Goal: Task Accomplishment & Management: Complete application form

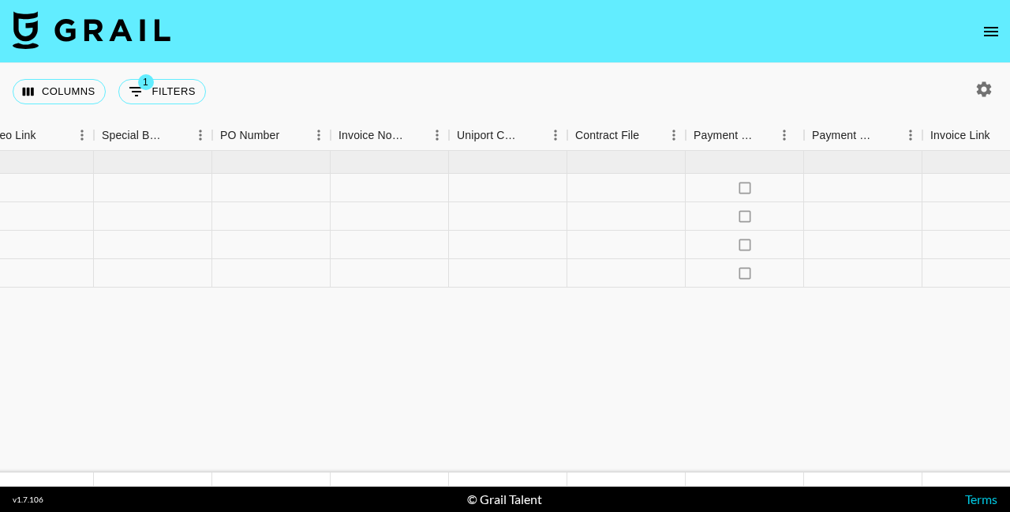
scroll to position [0, 2025]
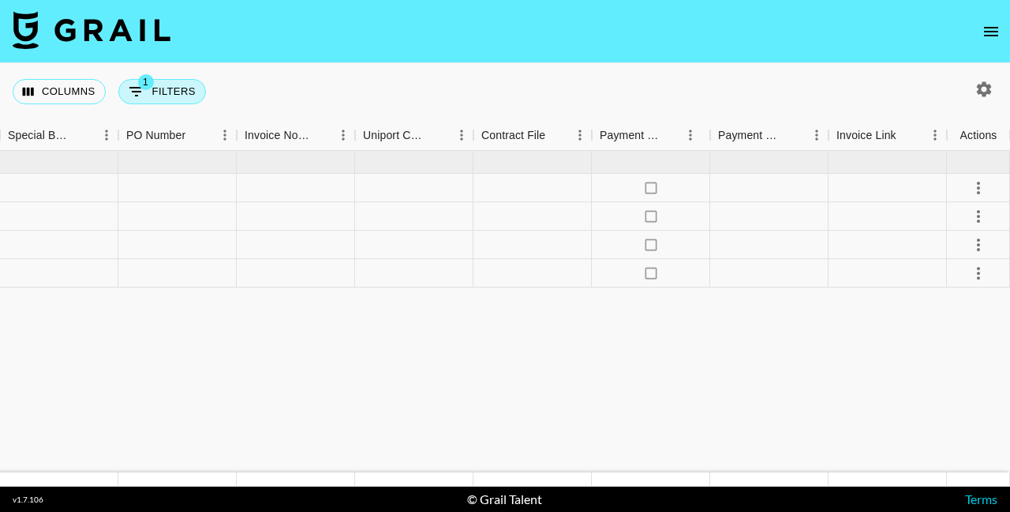
click at [191, 99] on button "1 Filters" at bounding box center [162, 91] width 88 height 25
select select "talentName"
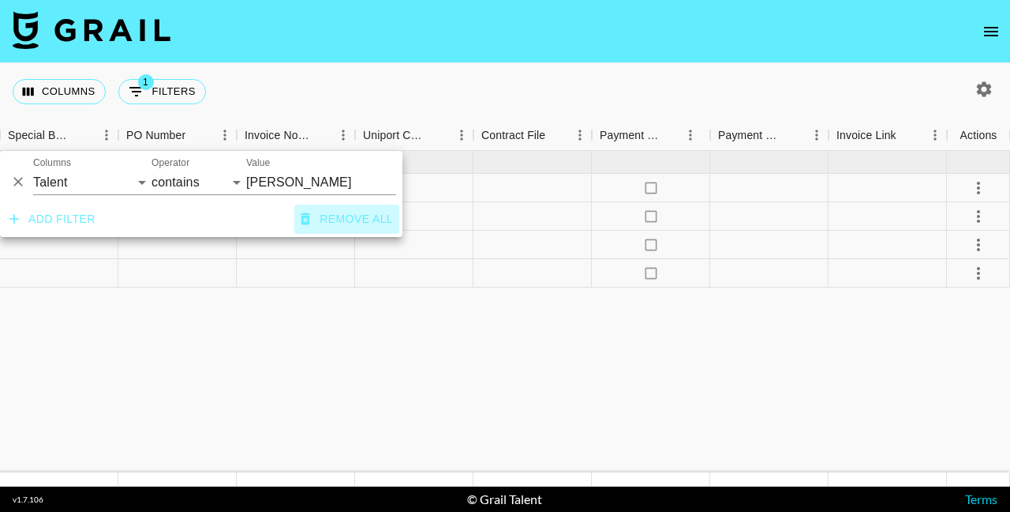
click at [331, 217] on button "Remove all" at bounding box center [346, 218] width 105 height 29
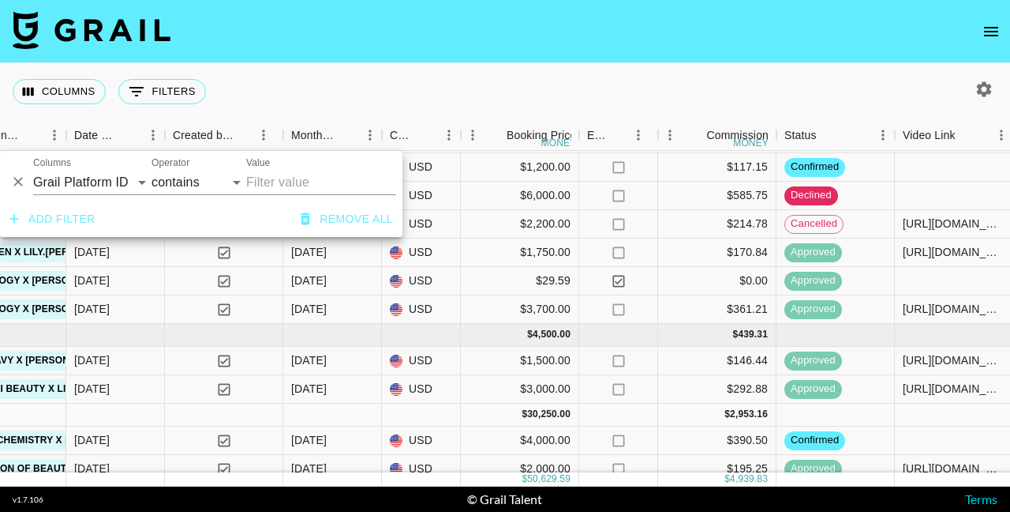
scroll to position [0, 1011]
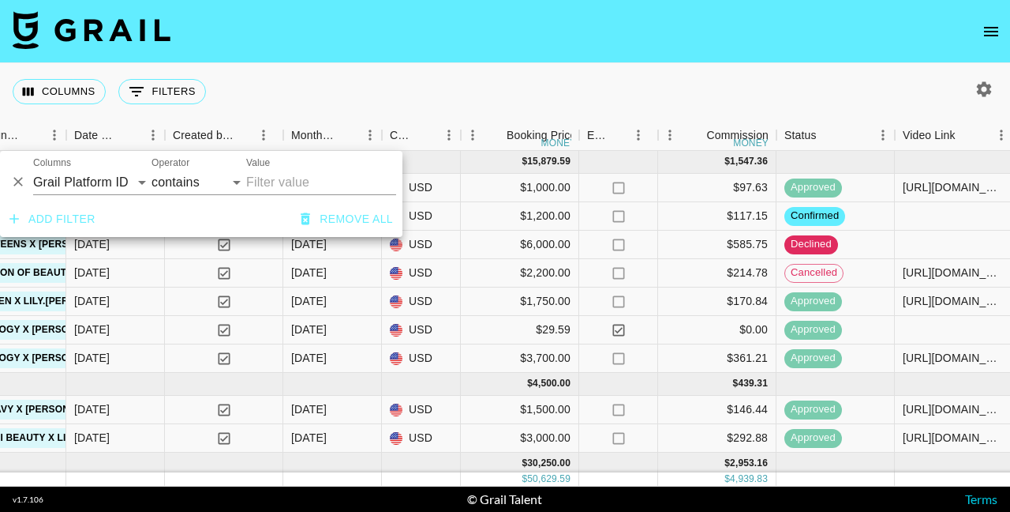
click at [474, 91] on div "Columns 0 Filters + Booking" at bounding box center [505, 91] width 1010 height 57
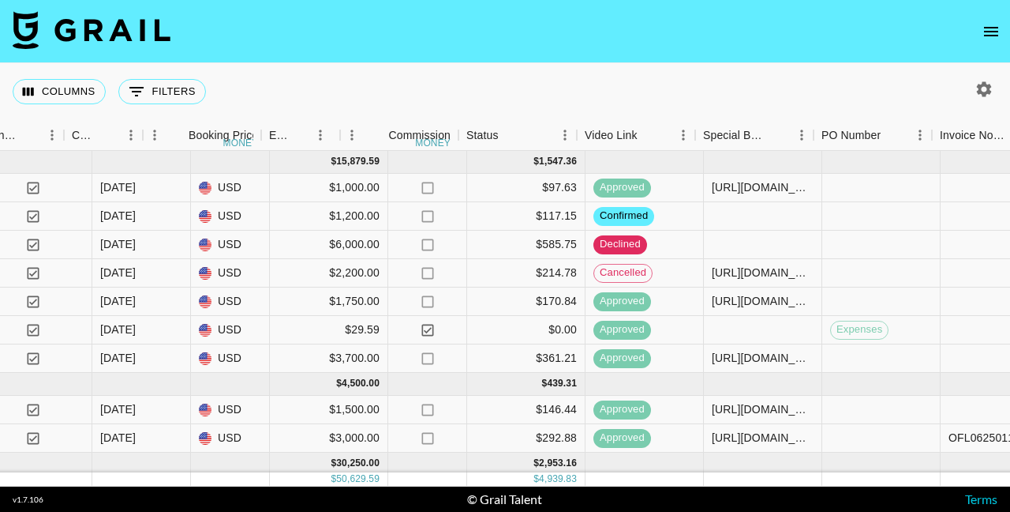
scroll to position [0, 1381]
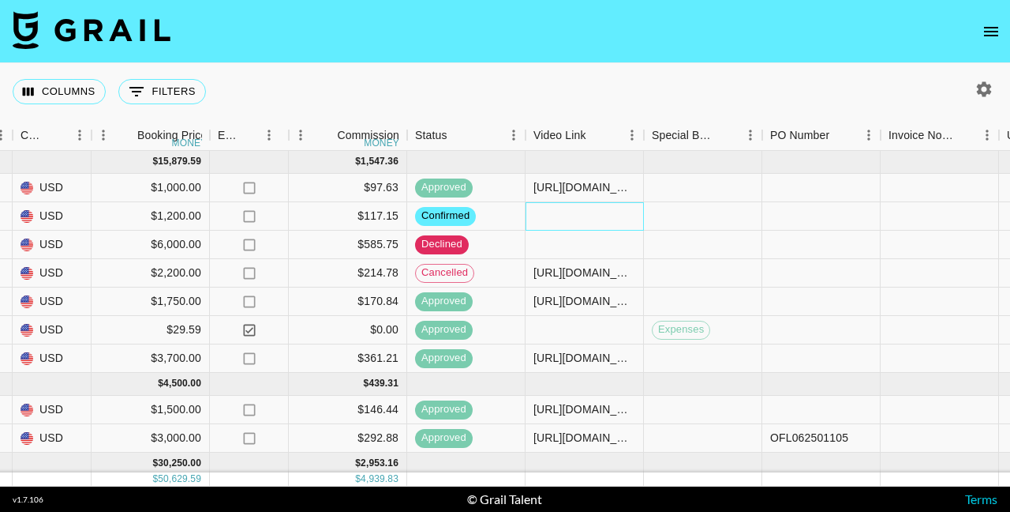
click at [602, 212] on div at bounding box center [585, 216] width 118 height 28
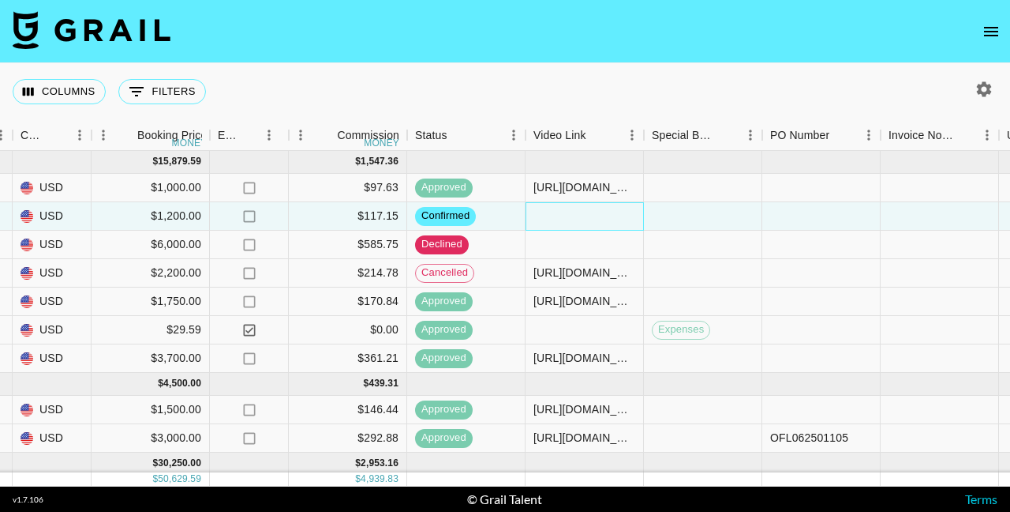
click at [602, 212] on div at bounding box center [585, 216] width 118 height 28
type input "[URL][DOMAIN_NAME][DOMAIN_NAME][PERSON_NAME]"
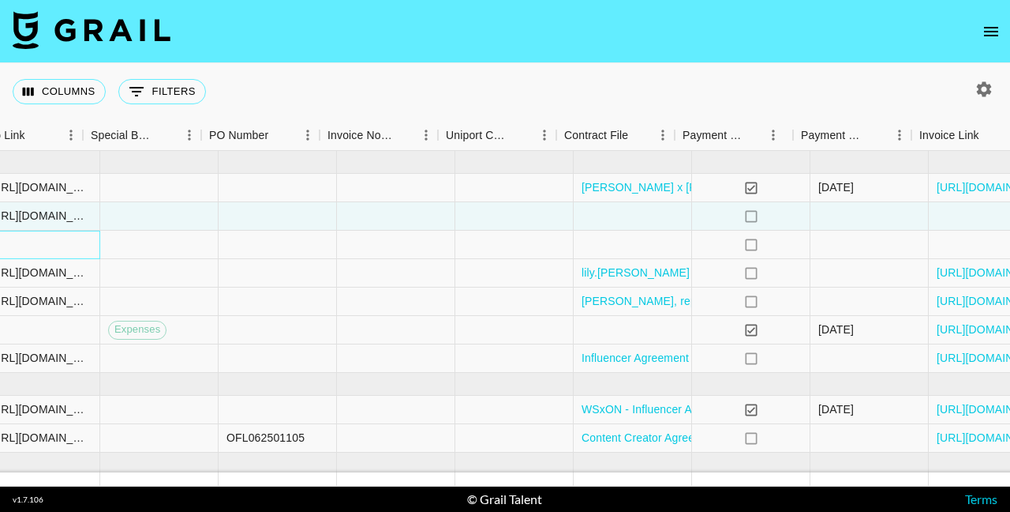
scroll to position [0, 1958]
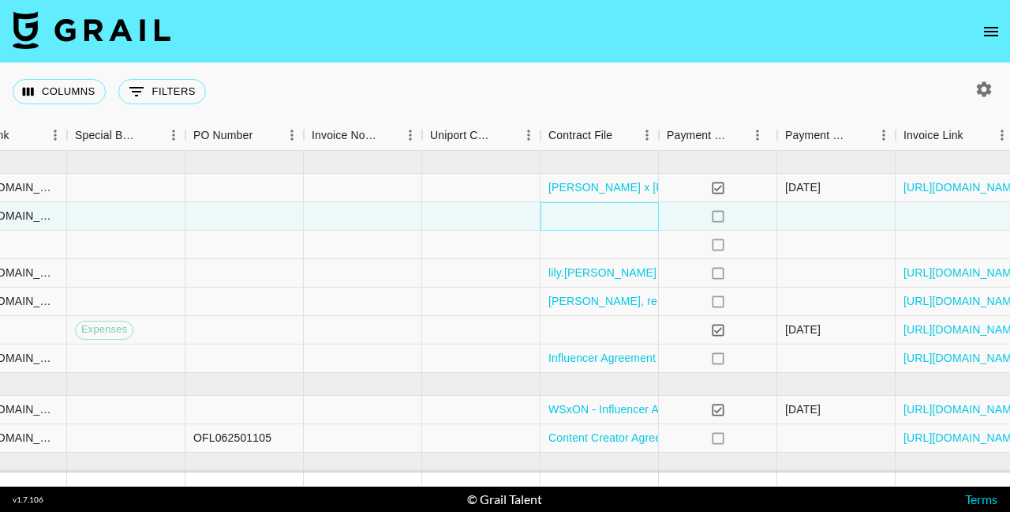
click at [580, 214] on div at bounding box center [600, 216] width 118 height 28
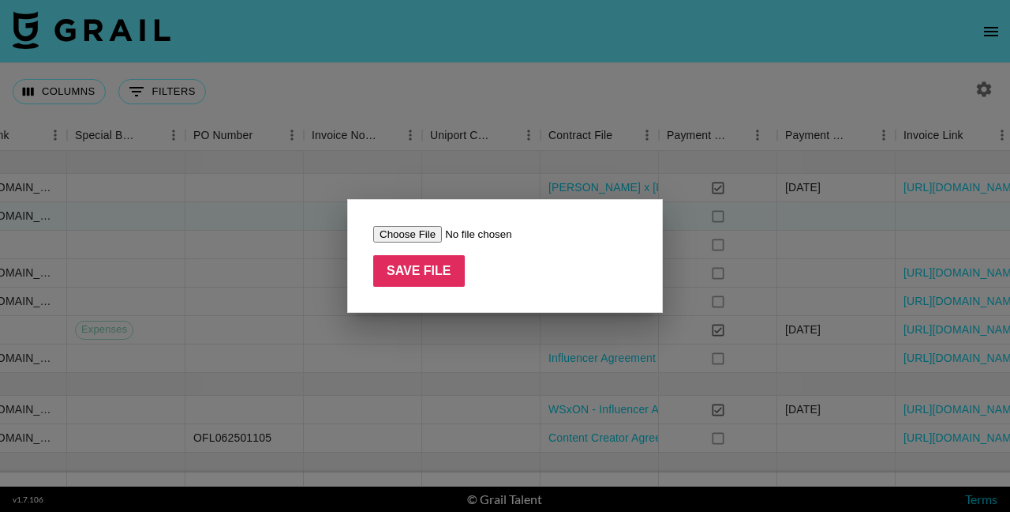
click at [433, 231] on input "file" at bounding box center [473, 234] width 200 height 17
type input "C:\fakepath\TALENT SERVICES AGREEMENT_ [PERSON_NAME] (1) (2).pdf"
click at [413, 268] on input "Save File" at bounding box center [419, 271] width 92 height 32
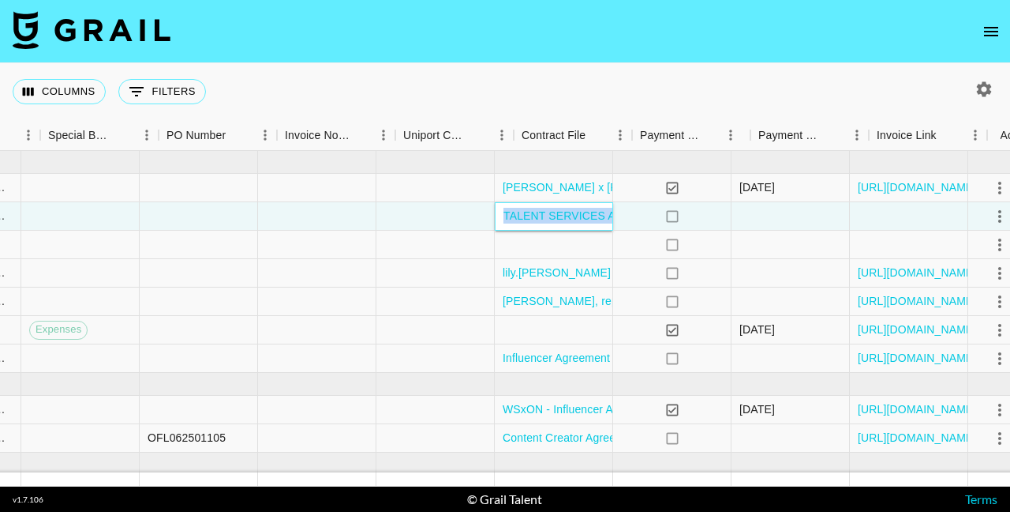
scroll to position [0, 2025]
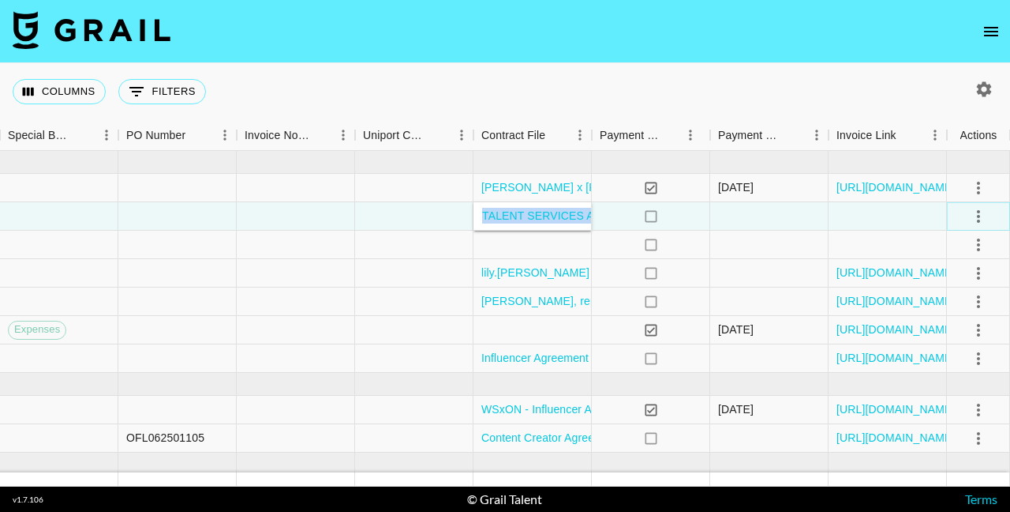
click at [987, 219] on icon "select merge strategy" at bounding box center [978, 216] width 19 height 19
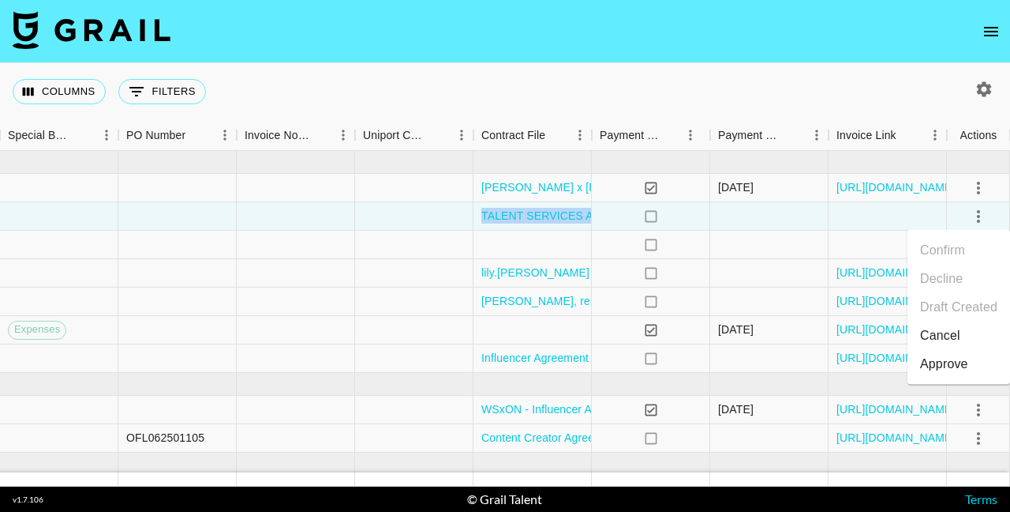
click at [937, 362] on div "Approve" at bounding box center [944, 363] width 48 height 19
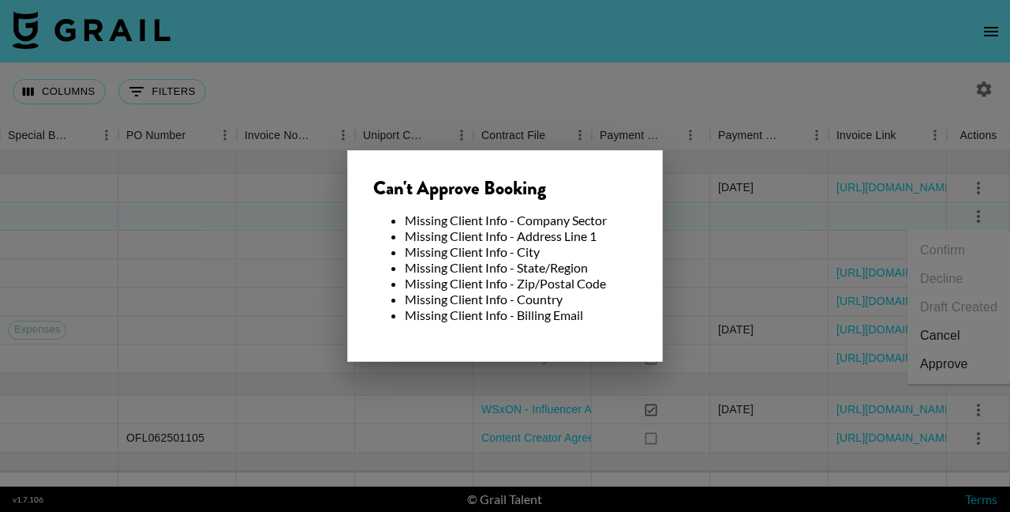
click at [694, 242] on div at bounding box center [505, 256] width 1010 height 512
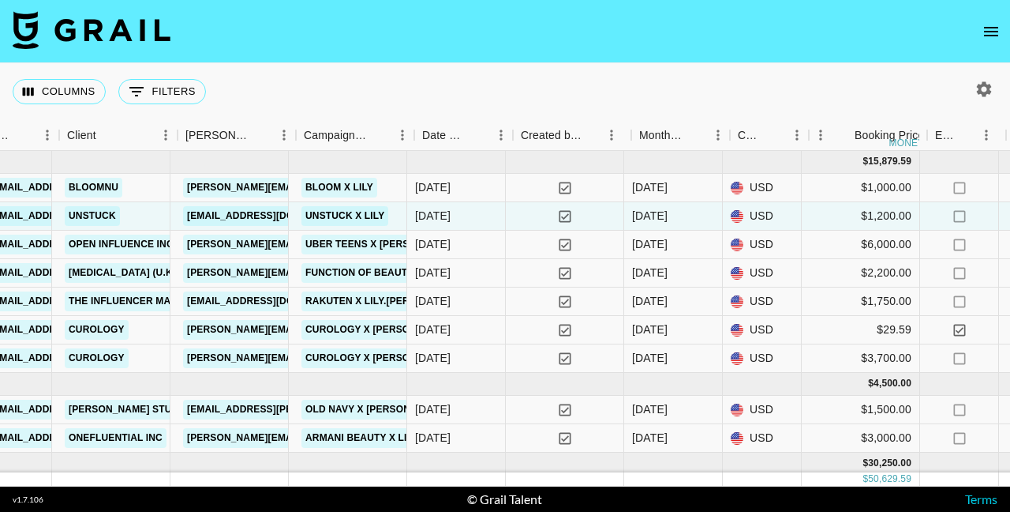
scroll to position [0, 658]
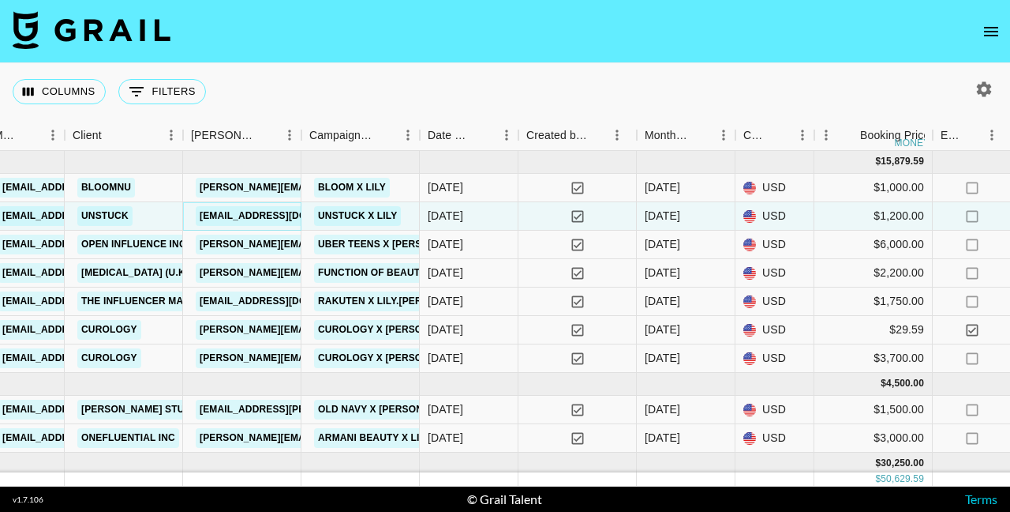
click at [269, 217] on link "[EMAIL_ADDRESS][DOMAIN_NAME]" at bounding box center [284, 216] width 177 height 20
click at [119, 214] on link "Unstuck" at bounding box center [104, 216] width 55 height 20
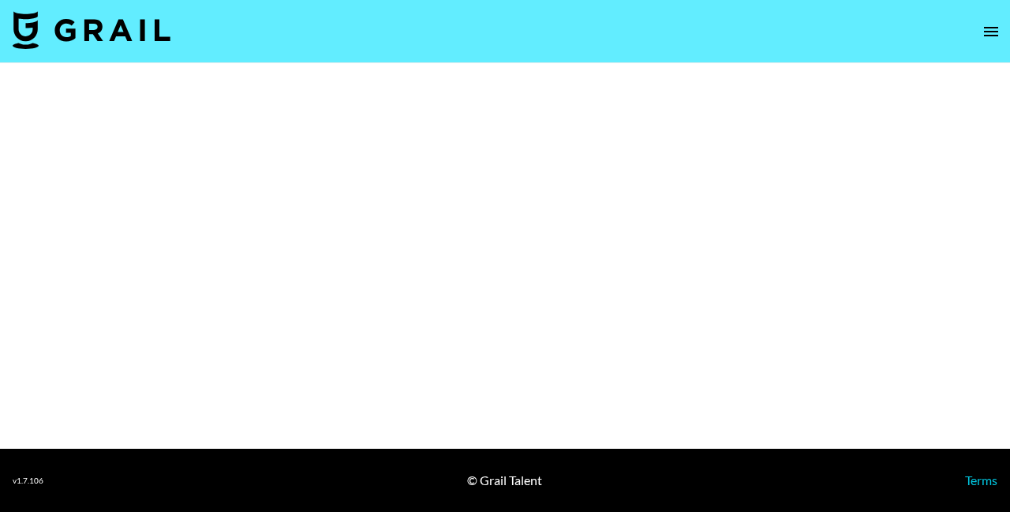
select select "Brand"
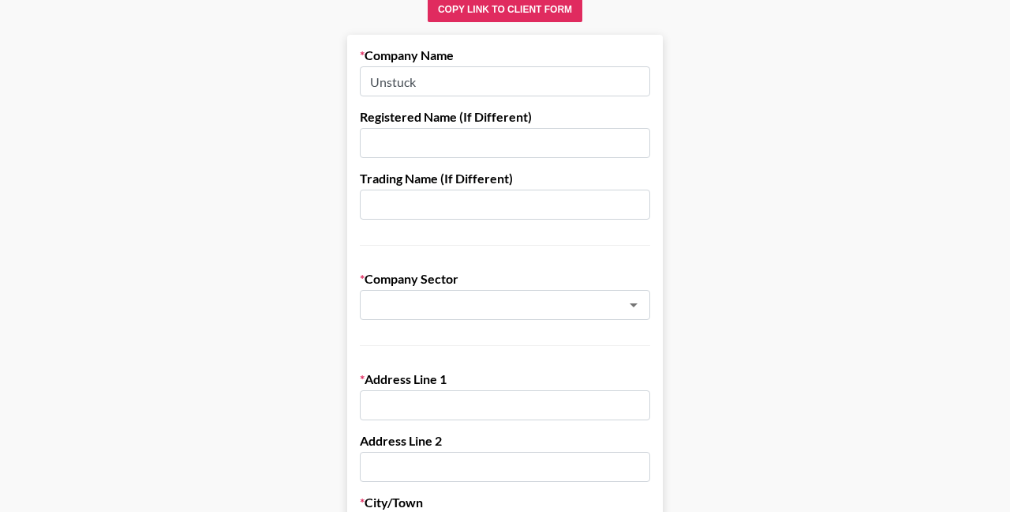
scroll to position [52, 0]
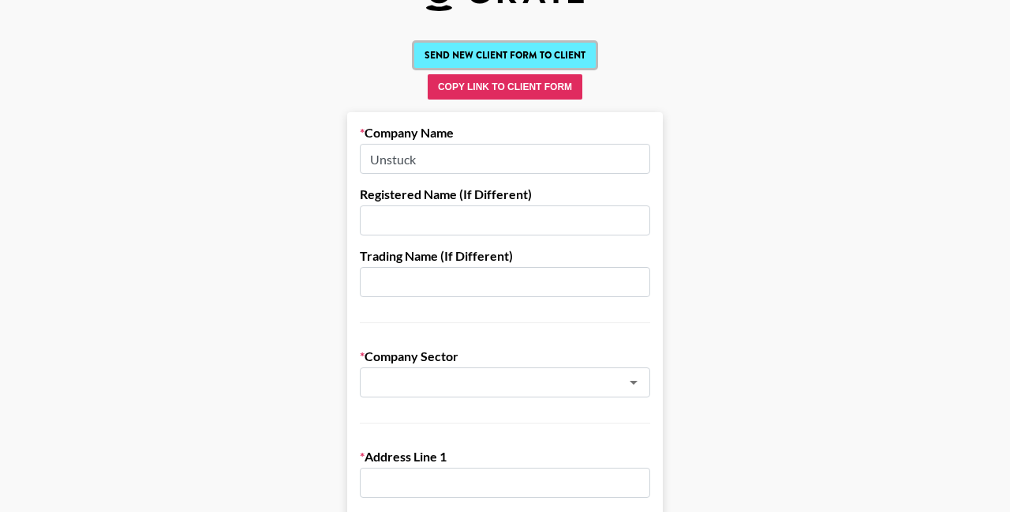
click at [515, 51] on button "Send New Client Form to Client" at bounding box center [505, 55] width 182 height 25
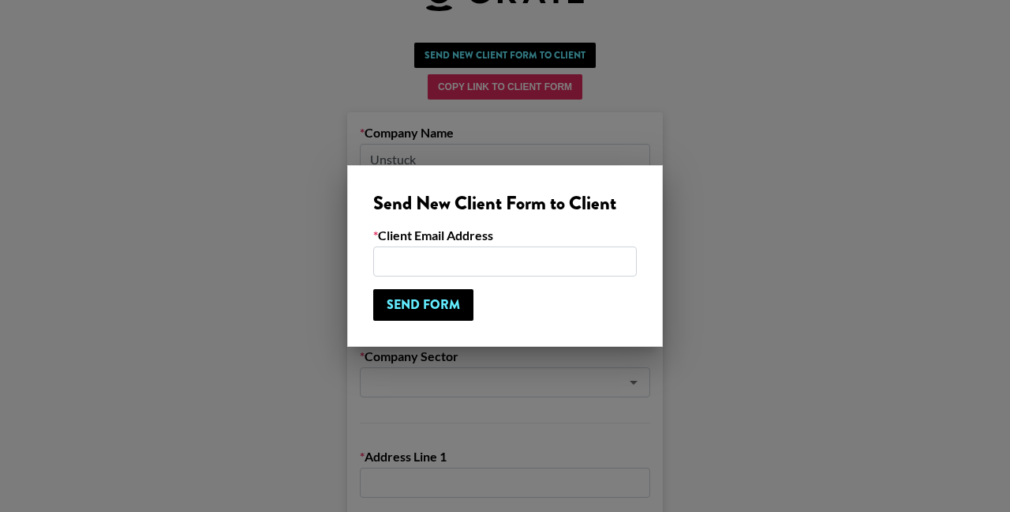
click at [489, 267] on input "email" at bounding box center [505, 261] width 264 height 30
paste input "[EMAIL_ADDRESS][DOMAIN_NAME]"
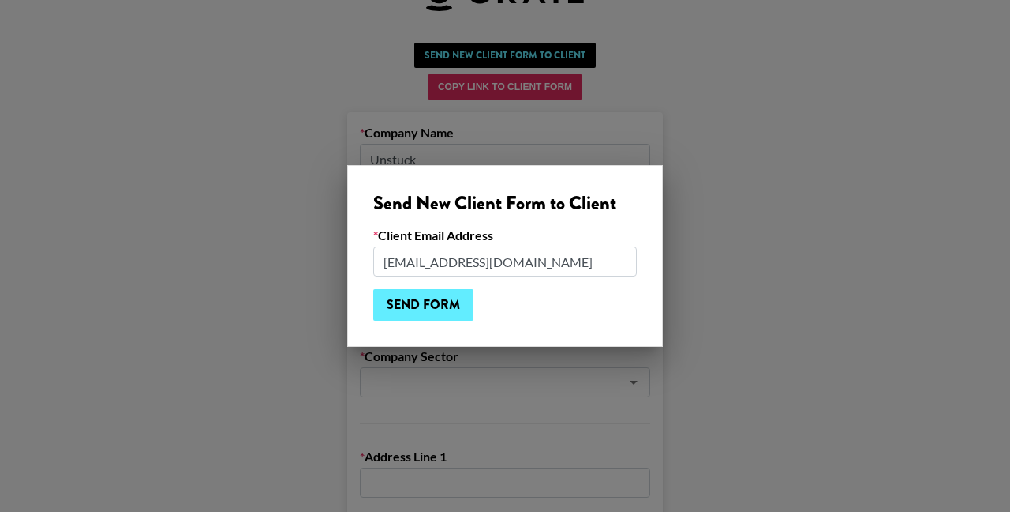
type input "[EMAIL_ADDRESS][DOMAIN_NAME]"
click at [414, 299] on input "Send Form" at bounding box center [423, 305] width 100 height 32
